Goal: Navigation & Orientation: Understand site structure

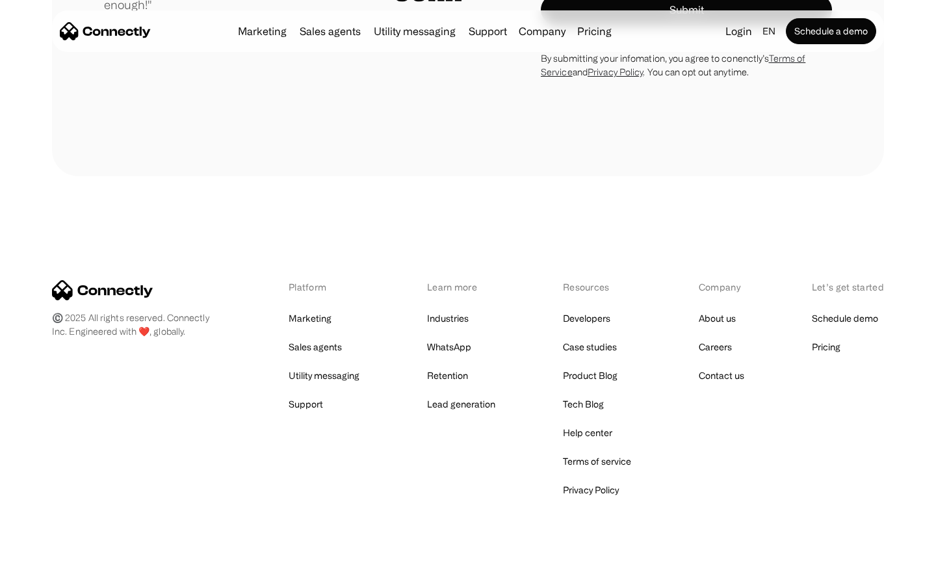
scroll to position [3683, 0]
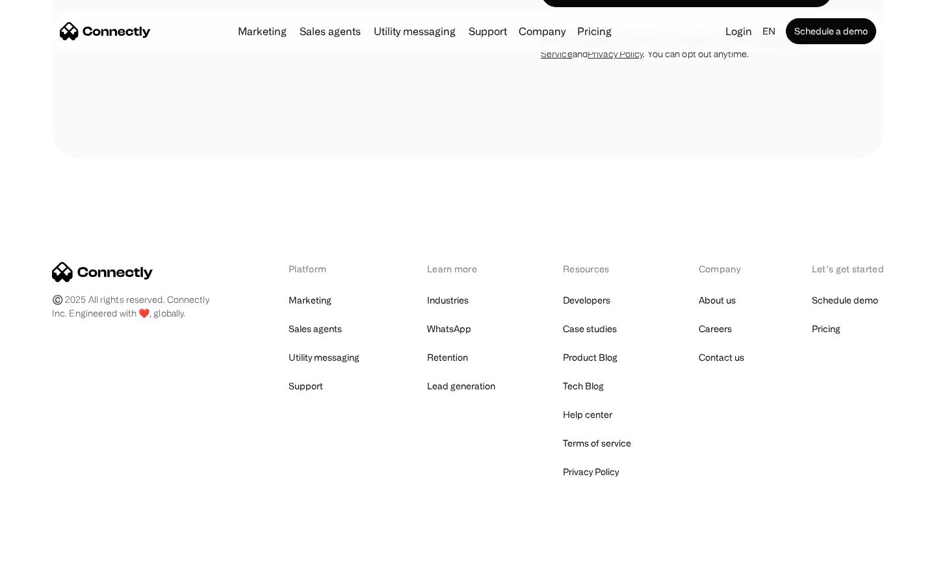
scroll to position [2500, 0]
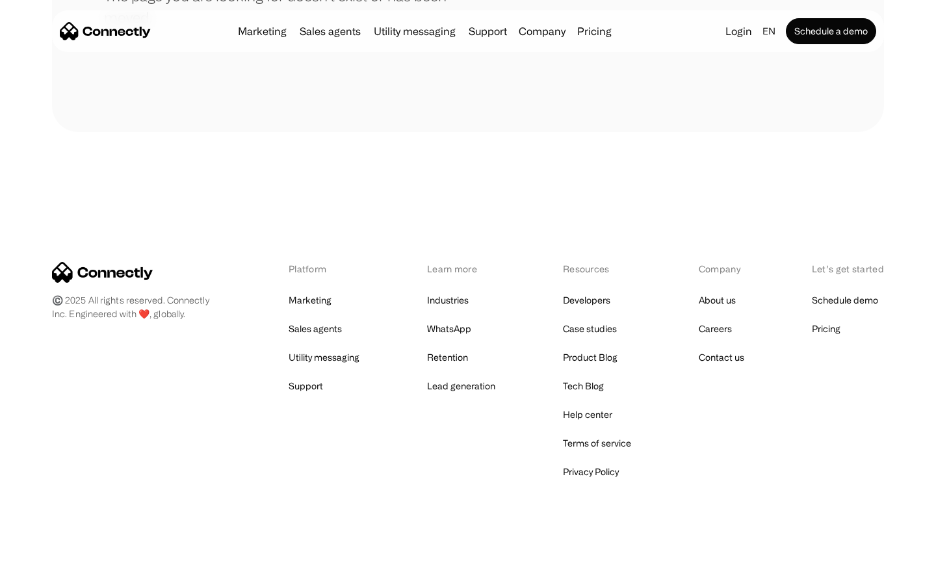
scroll to position [237, 0]
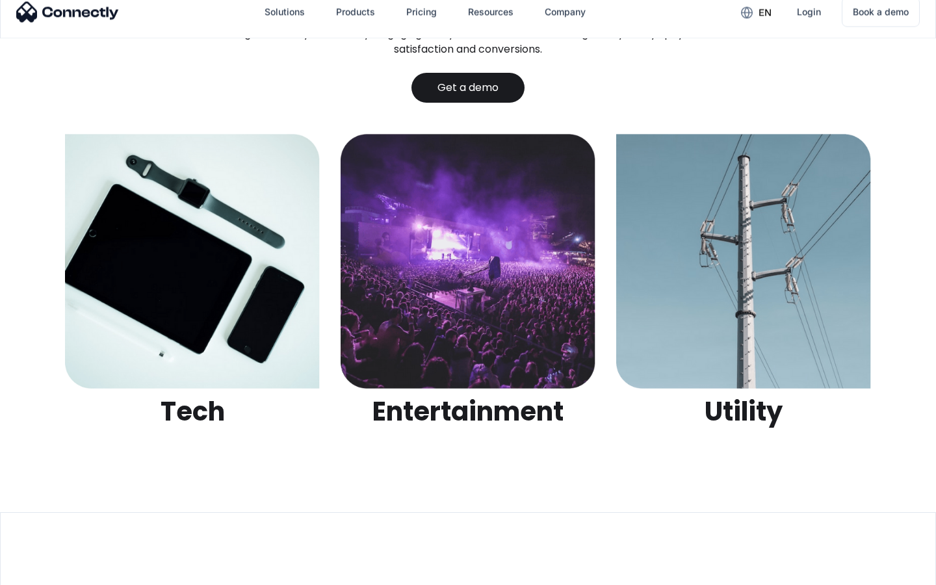
scroll to position [4102, 0]
